Goal: Ask a question

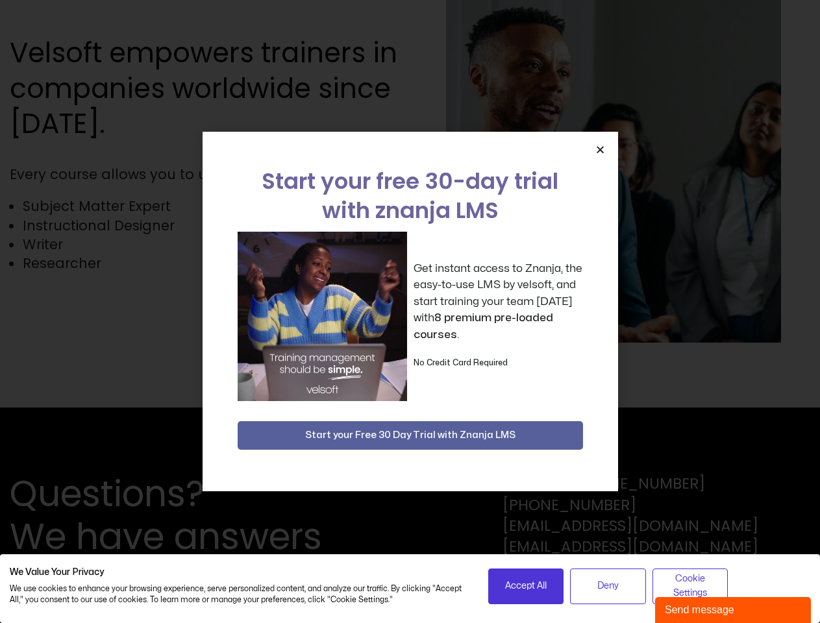
click at [410, 312] on div "Get instant access to Znanja, the easy-to-use LMS by velsoft, and start trainin…" at bounding box center [410, 316] width 345 height 169
click at [600, 149] on icon "Close" at bounding box center [600, 150] width 10 height 10
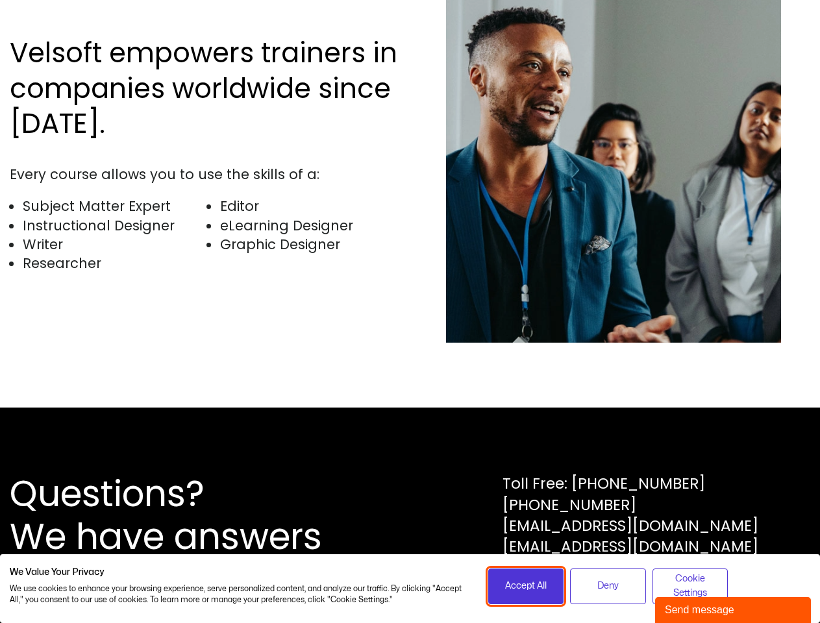
click at [526, 586] on span "Accept All" at bounding box center [526, 586] width 42 height 14
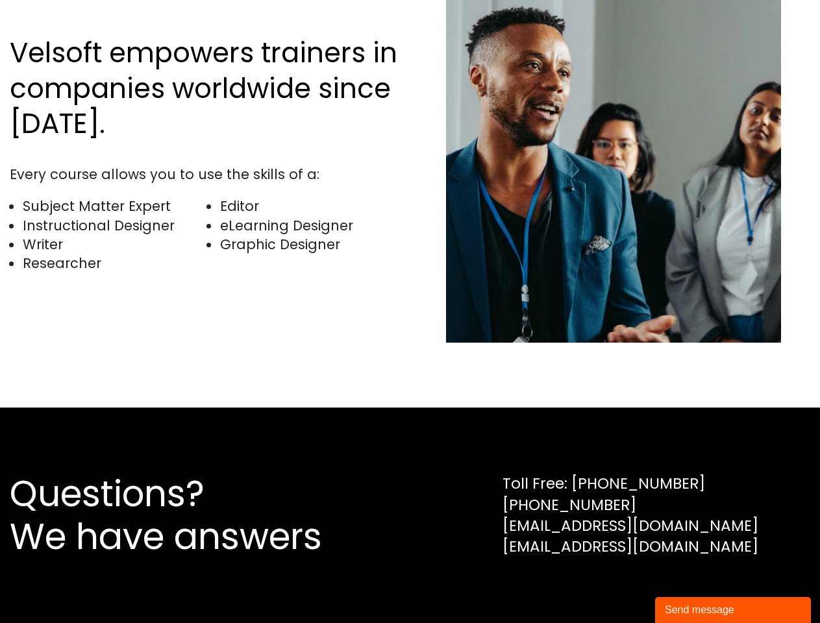
click at [608, 586] on div "Questions? We have answers Toll Free: [PHONE_NUMBER] [PHONE_NUMBER] [EMAIL_ADDR…" at bounding box center [410, 516] width 820 height 216
click at [690, 586] on div "Questions? We have answers Toll Free: [PHONE_NUMBER] [PHONE_NUMBER] [EMAIL_ADDR…" at bounding box center [410, 516] width 820 height 216
click at [733, 610] on div "Send message" at bounding box center [733, 611] width 136 height 16
